Goal: Task Accomplishment & Management: Use online tool/utility

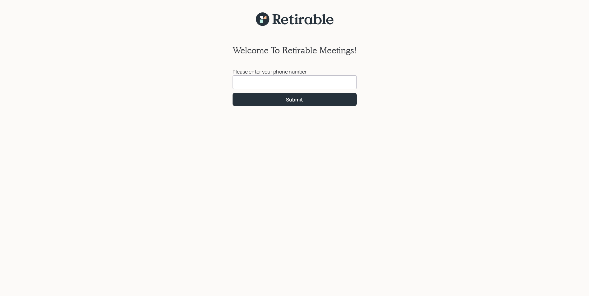
click at [246, 82] on input at bounding box center [295, 82] width 124 height 14
type input "[PHONE_NUMBER]"
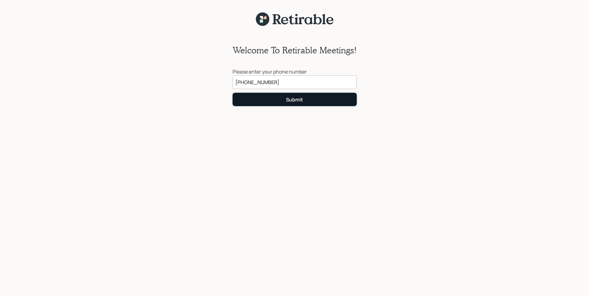
click at [295, 100] on div "Submit" at bounding box center [294, 99] width 17 height 7
